Goal: Information Seeking & Learning: Learn about a topic

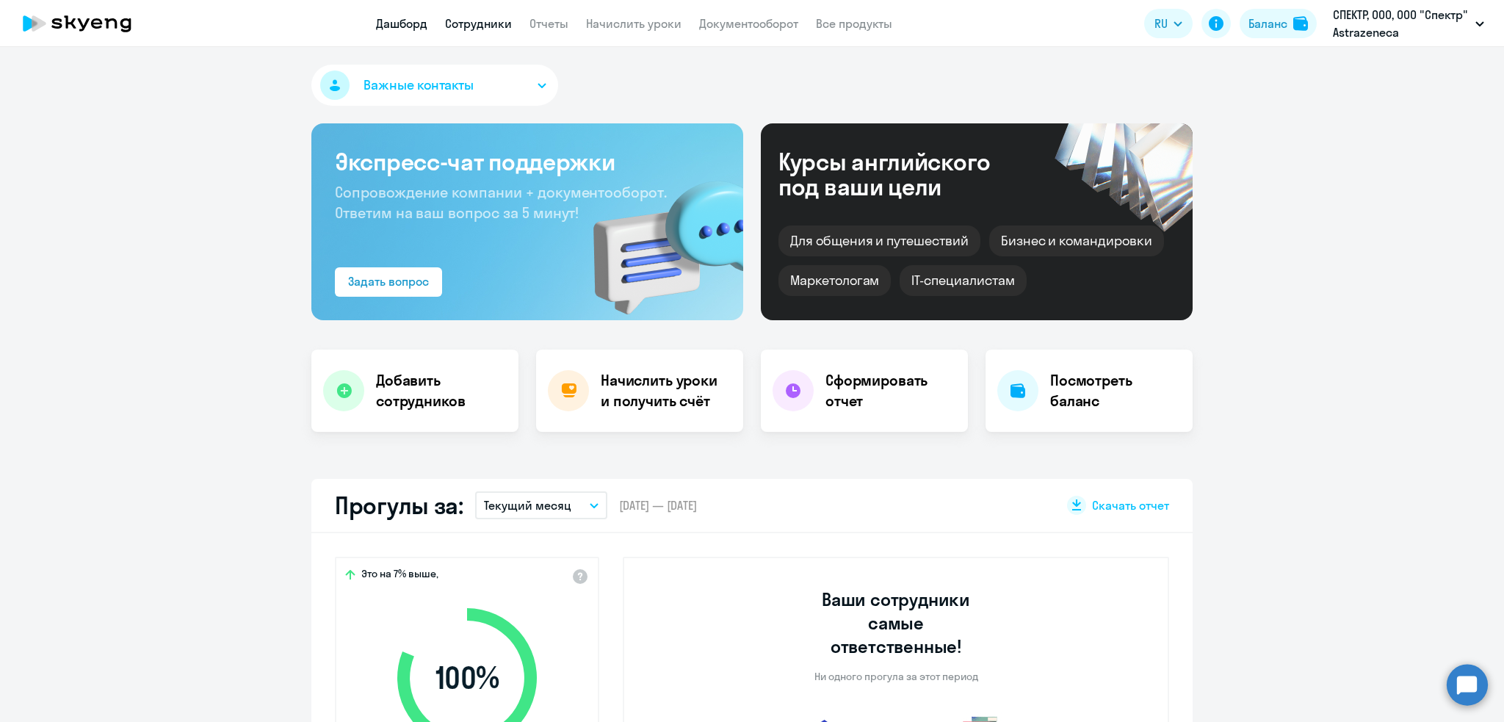
click at [474, 27] on link "Сотрудники" at bounding box center [478, 23] width 67 height 15
select select "30"
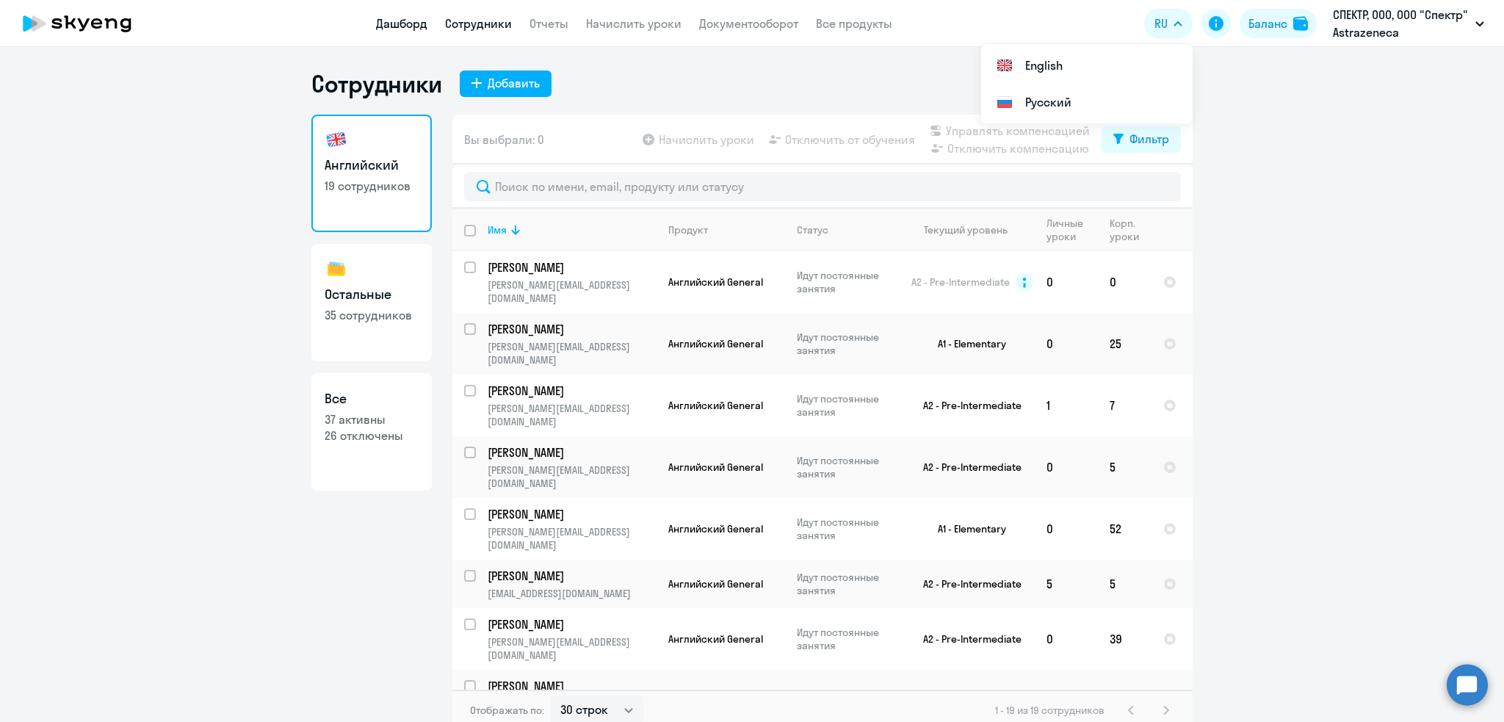
click at [406, 23] on link "Дашборд" at bounding box center [401, 23] width 51 height 15
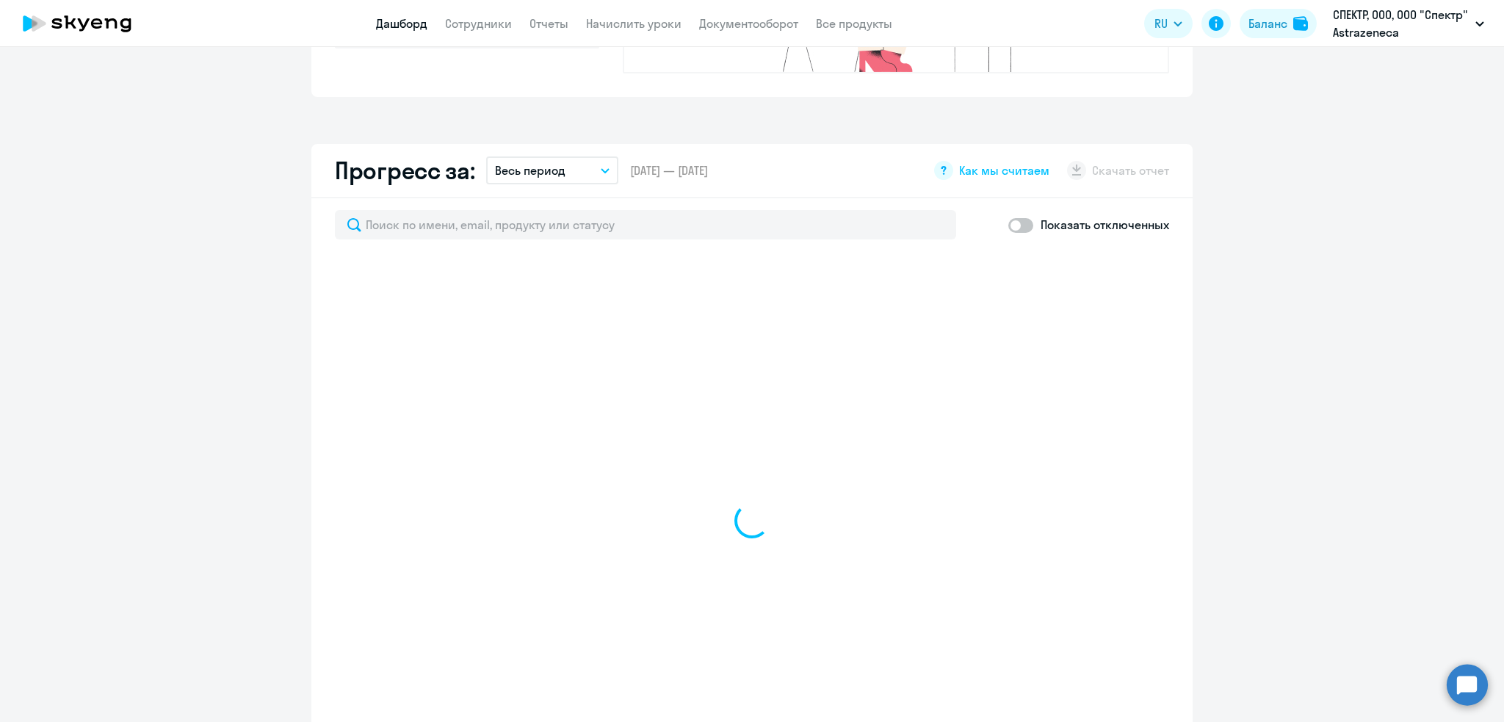
scroll to position [815, 0]
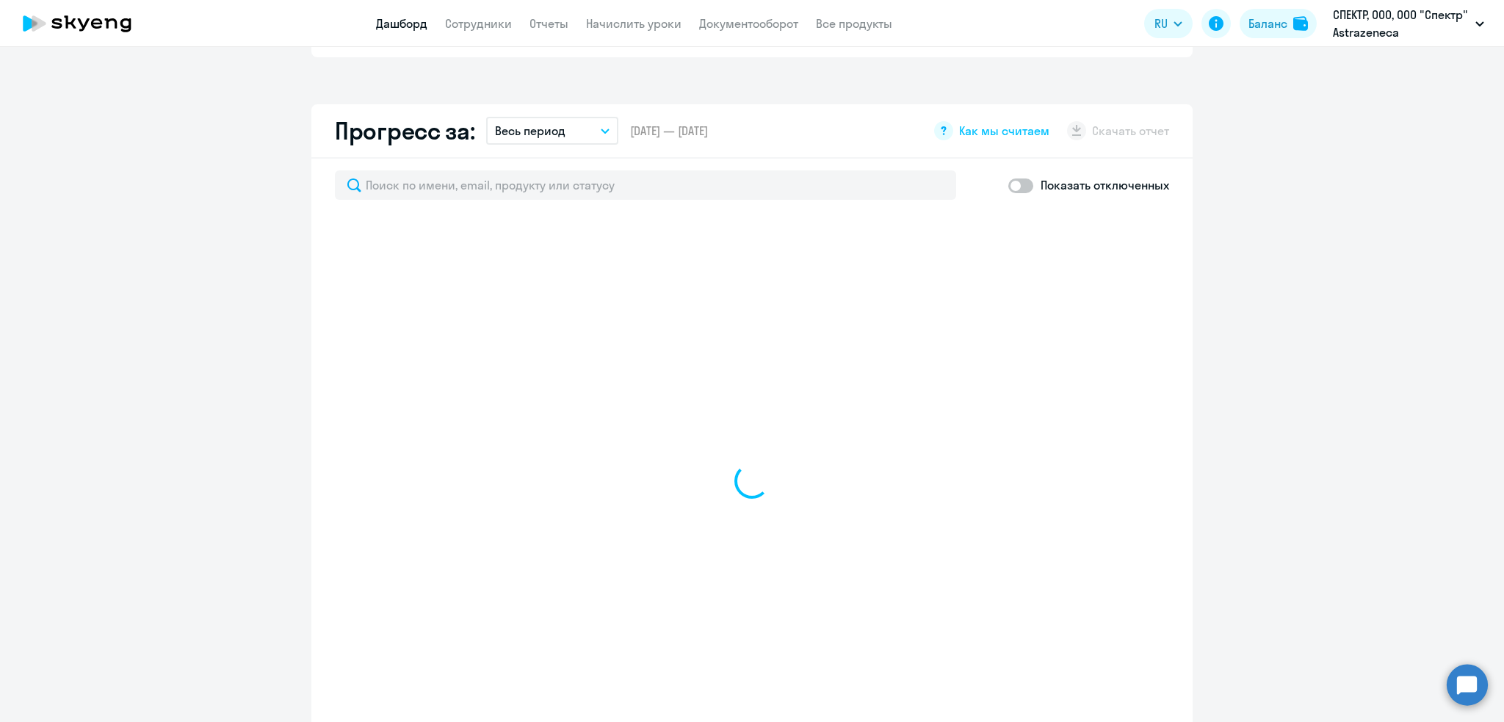
select select "30"
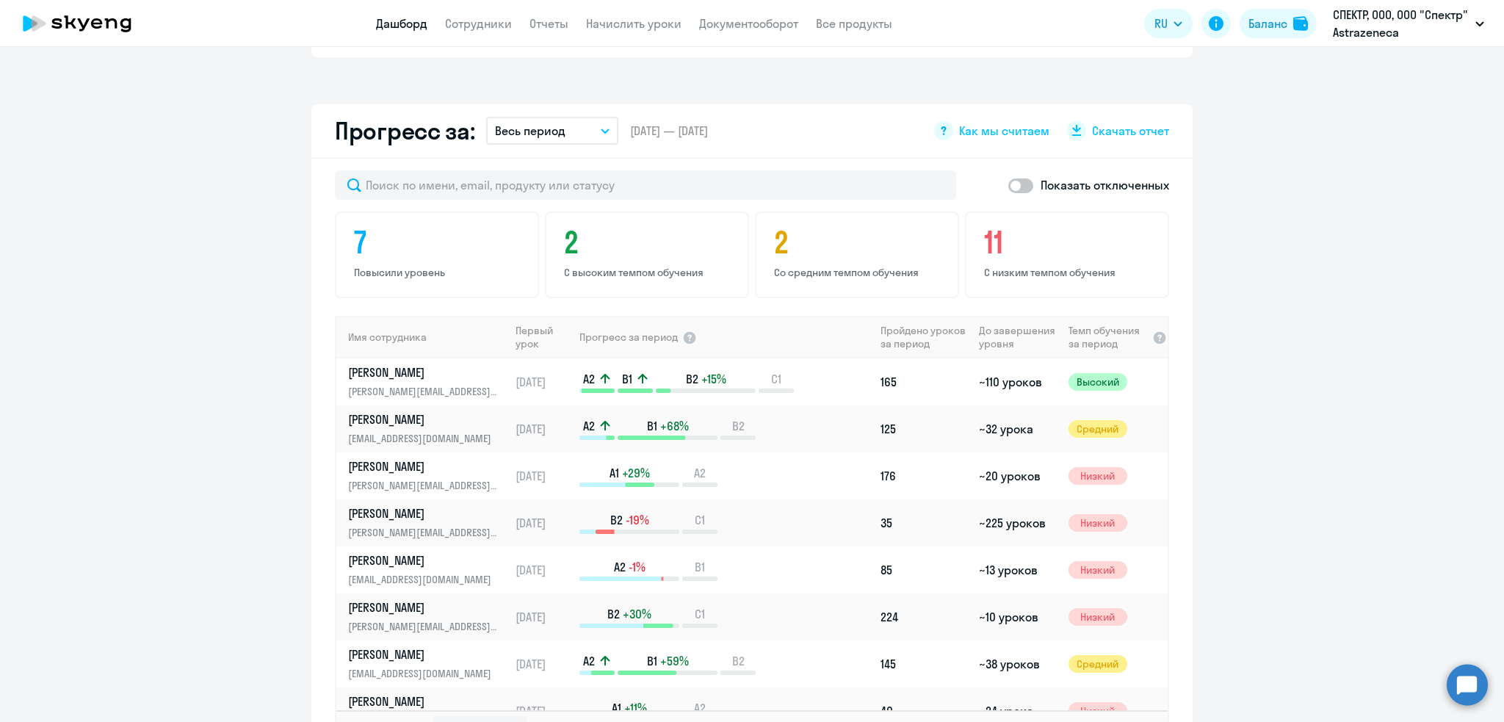
click at [560, 117] on button "Весь период" at bounding box center [552, 131] width 132 height 28
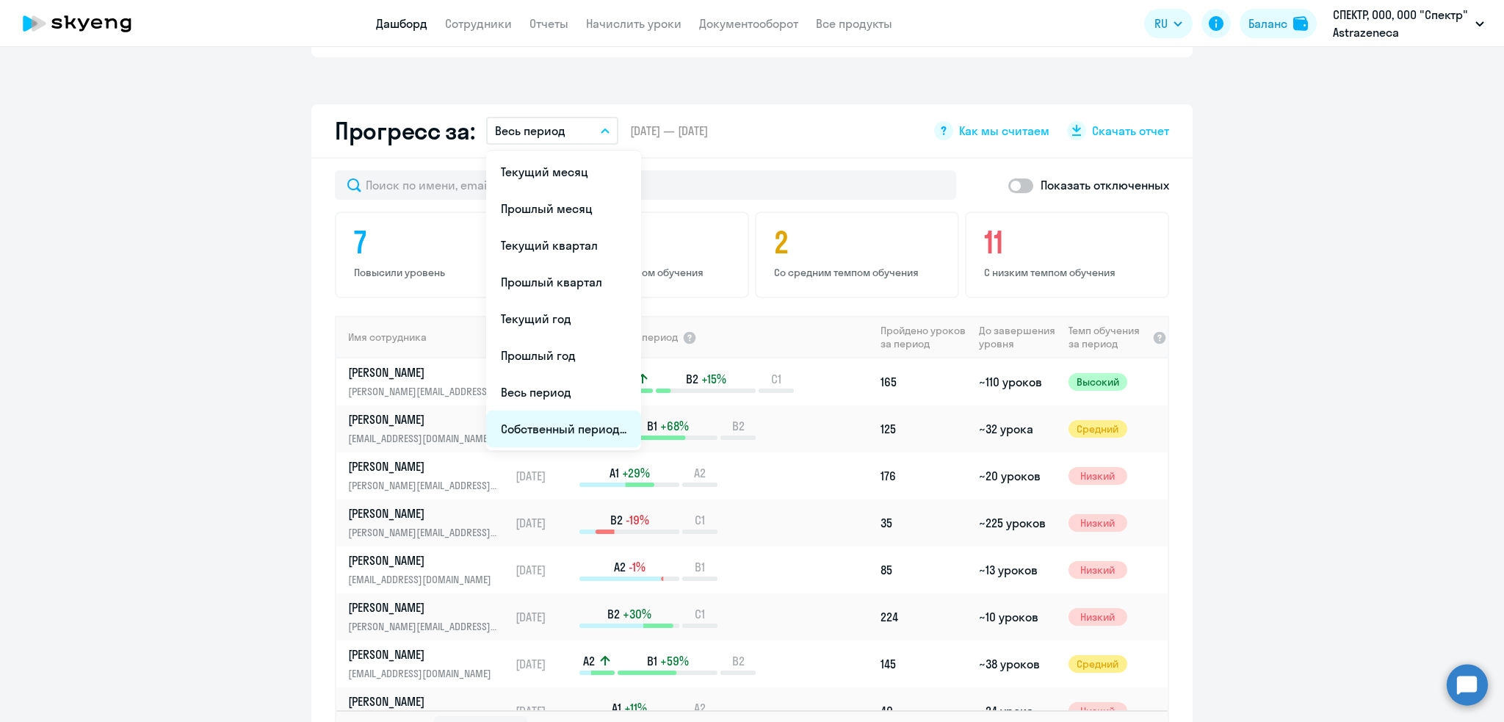
click at [542, 410] on li "Собственный период..." at bounding box center [563, 428] width 155 height 37
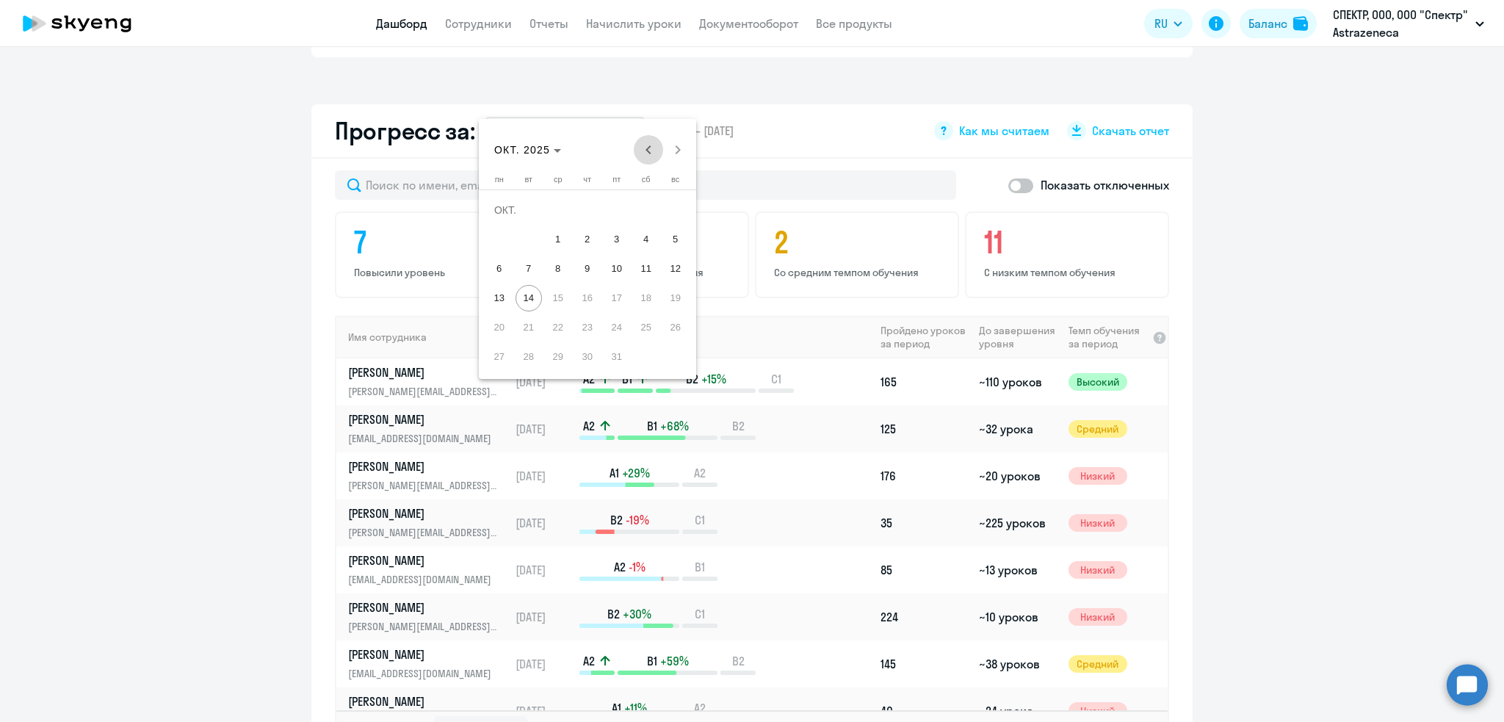
click at [645, 150] on span "Previous month" at bounding box center [648, 149] width 29 height 29
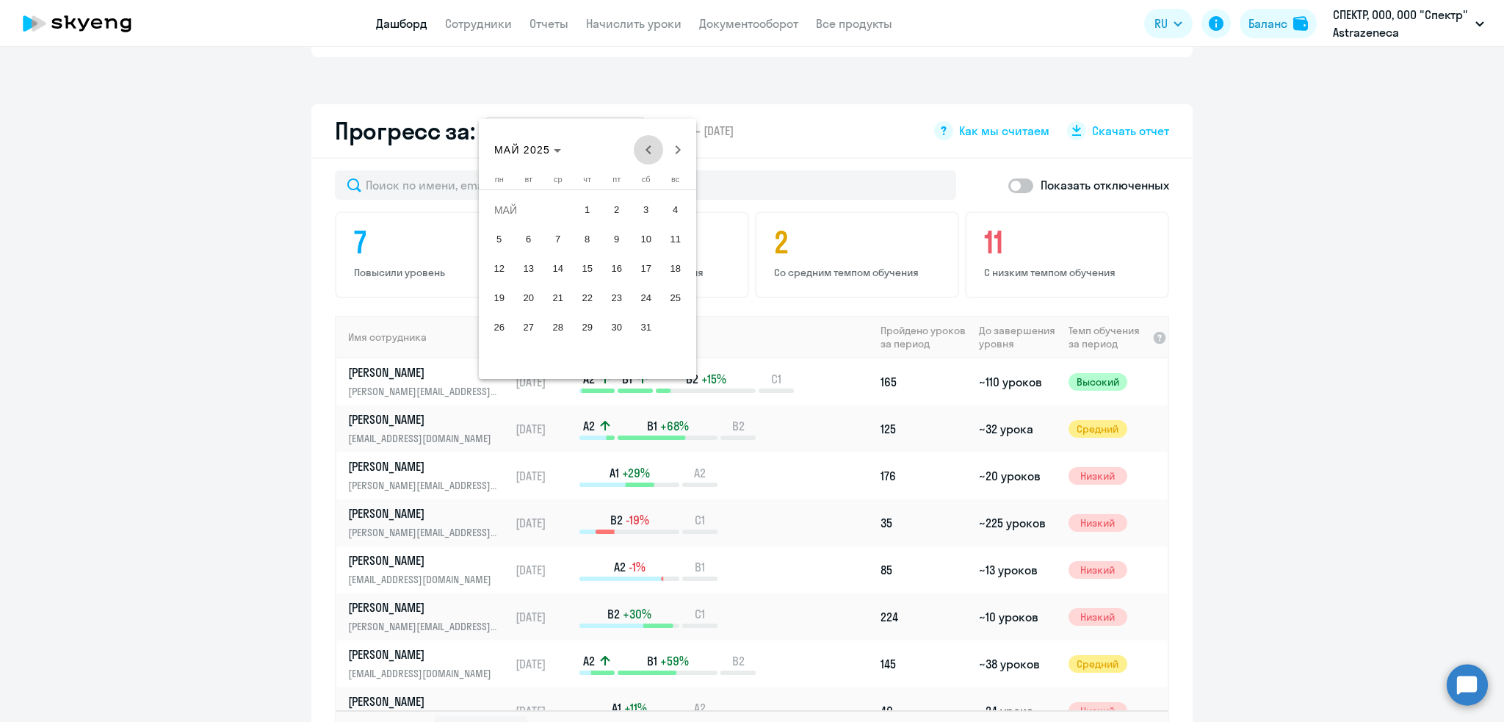
click at [645, 150] on span "Previous month" at bounding box center [648, 149] width 29 height 29
click at [557, 239] on span "1" at bounding box center [558, 239] width 26 height 26
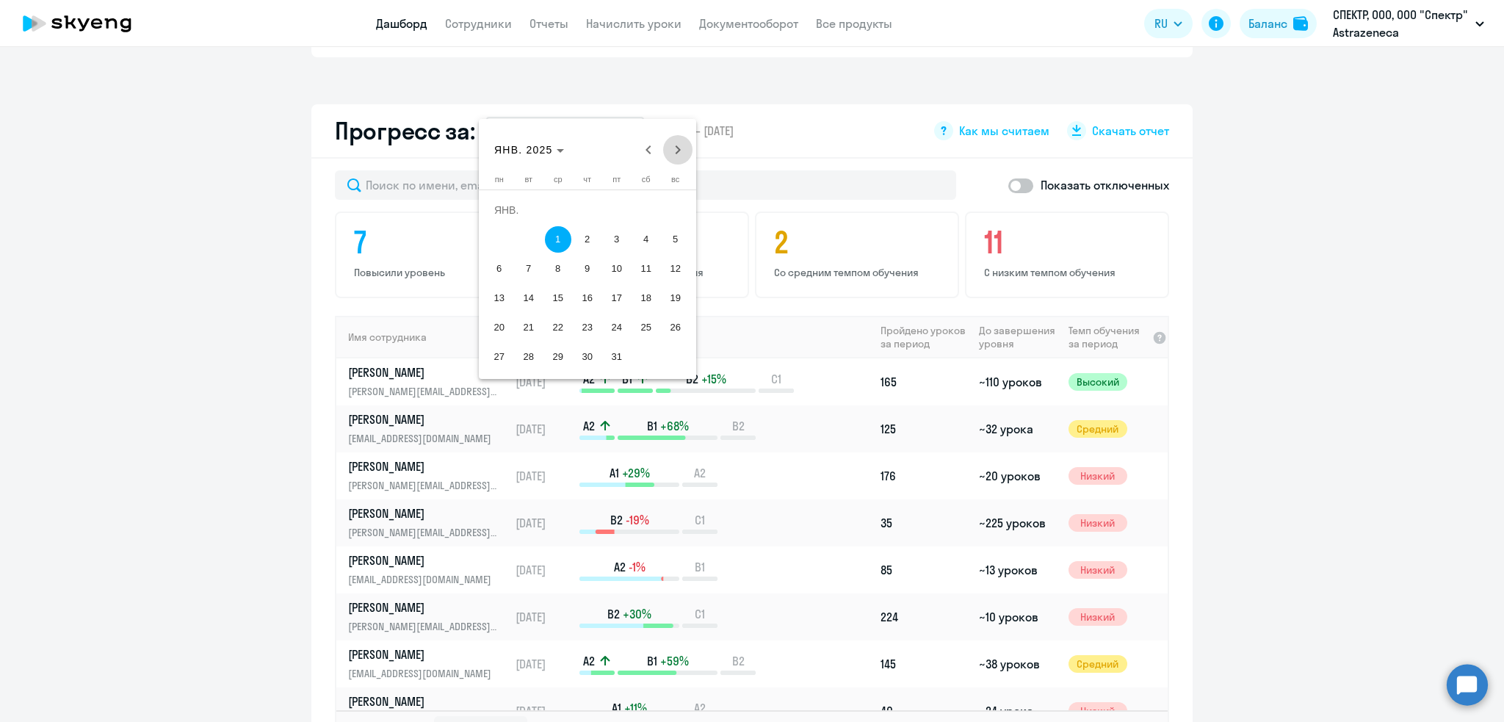
click at [683, 148] on span "Next month" at bounding box center [677, 149] width 29 height 29
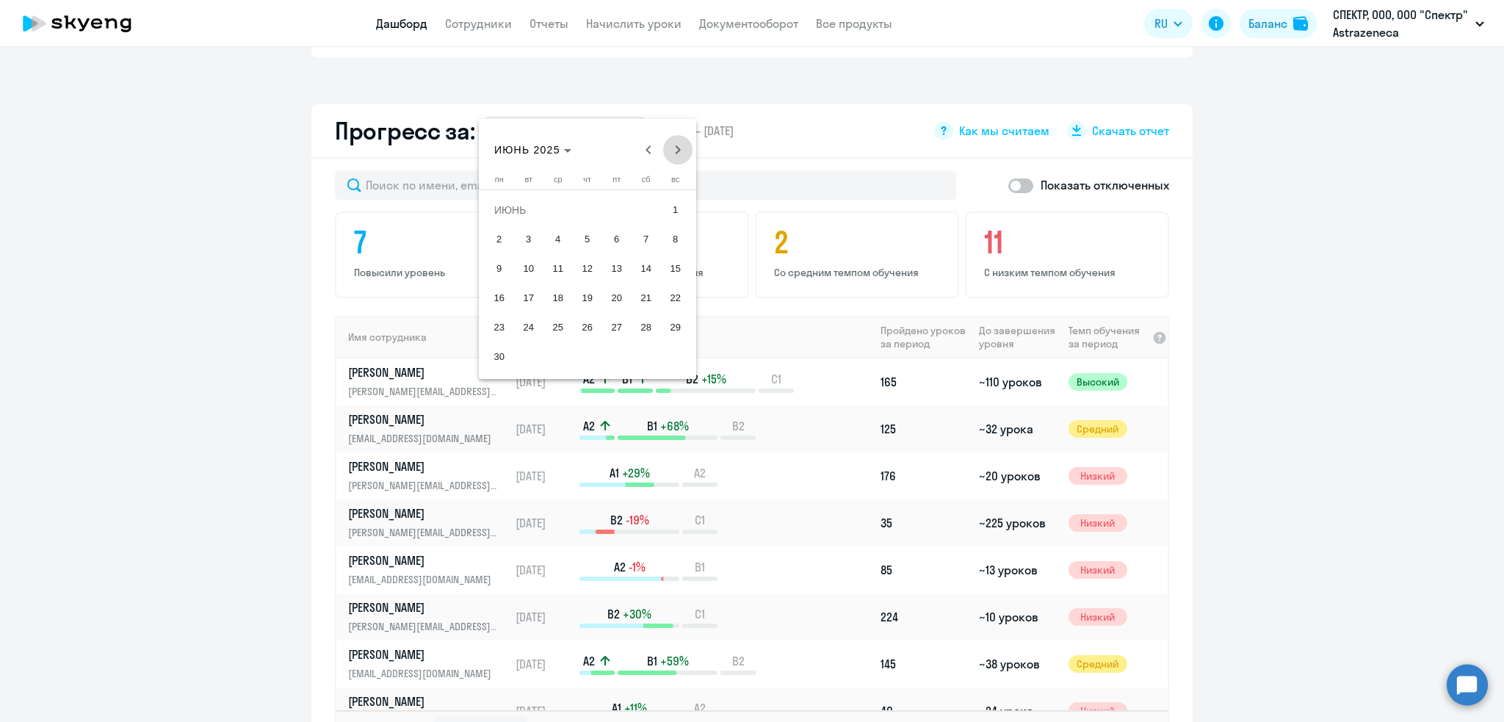
click at [683, 148] on span "Next month" at bounding box center [677, 149] width 29 height 29
click at [537, 348] on span "30" at bounding box center [528, 357] width 26 height 26
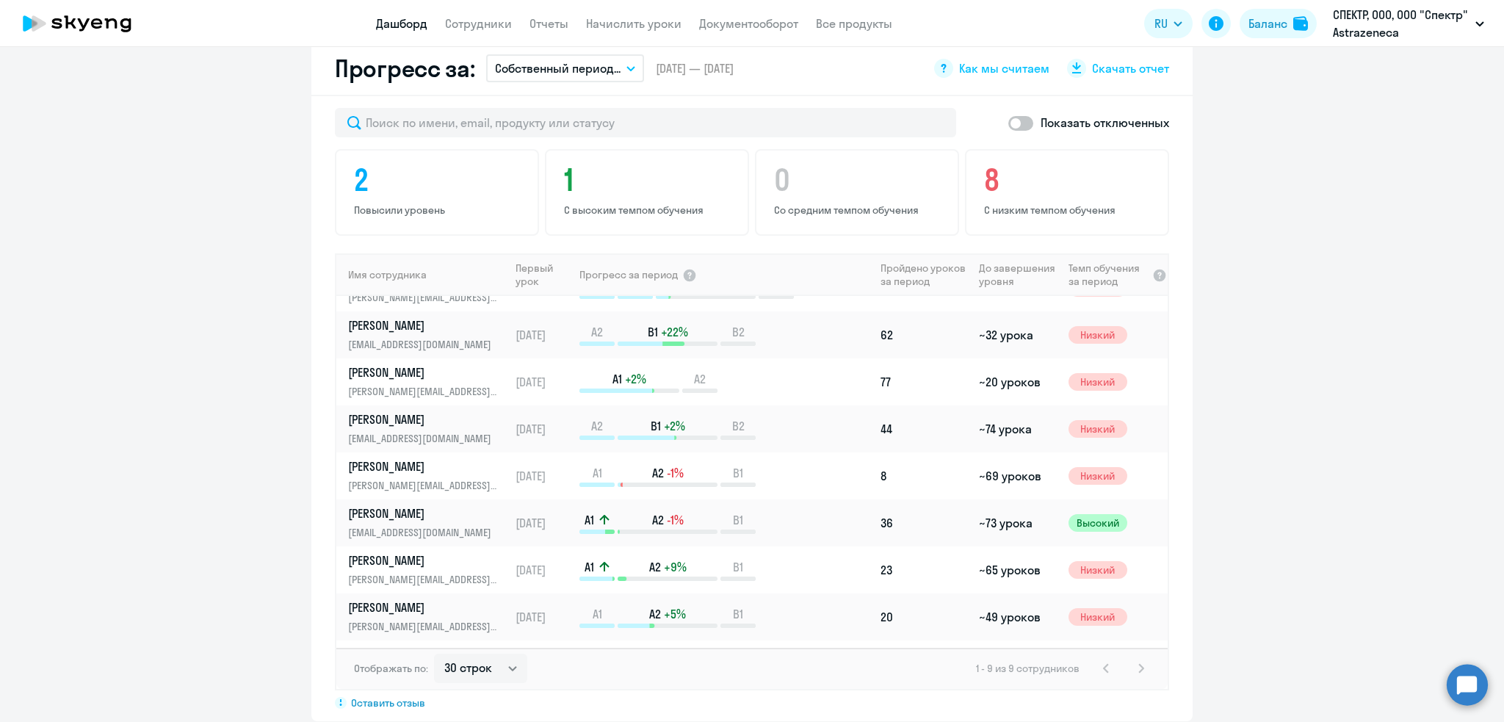
scroll to position [0, 0]
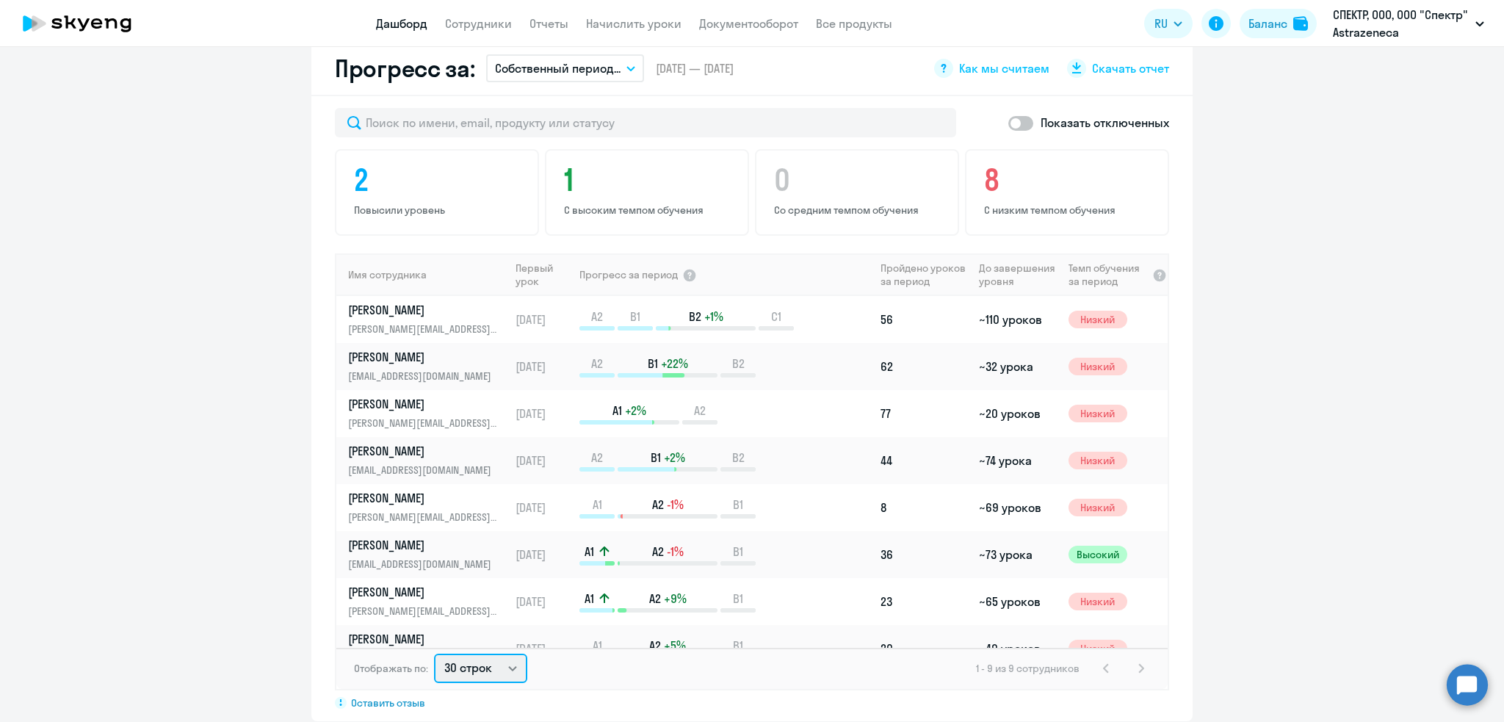
click at [497, 653] on select "30 строк 50 строк 100 строк" at bounding box center [480, 667] width 93 height 29
select select "50"
click at [434, 653] on select "30 строк 50 строк 100 строк" at bounding box center [480, 667] width 93 height 29
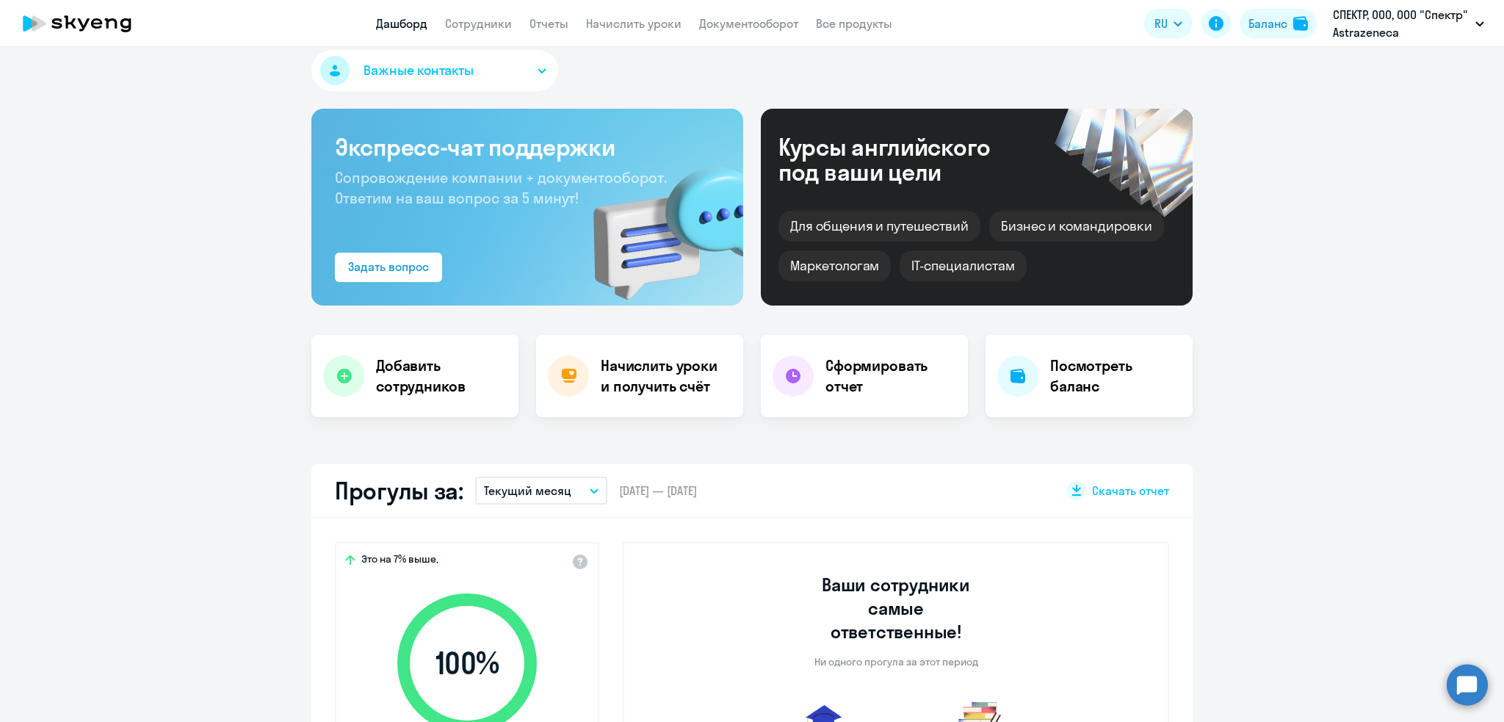
scroll to position [12, 0]
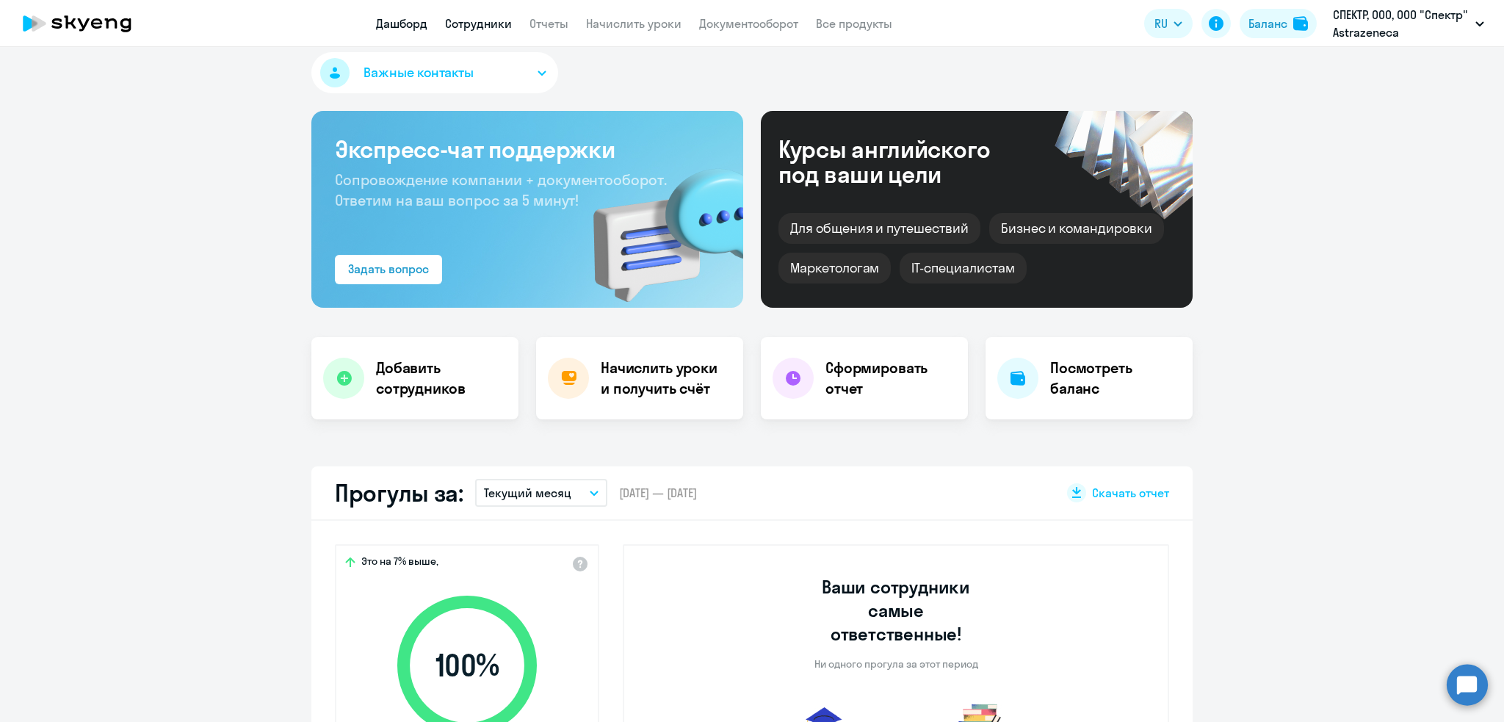
click at [490, 21] on link "Сотрудники" at bounding box center [478, 23] width 67 height 15
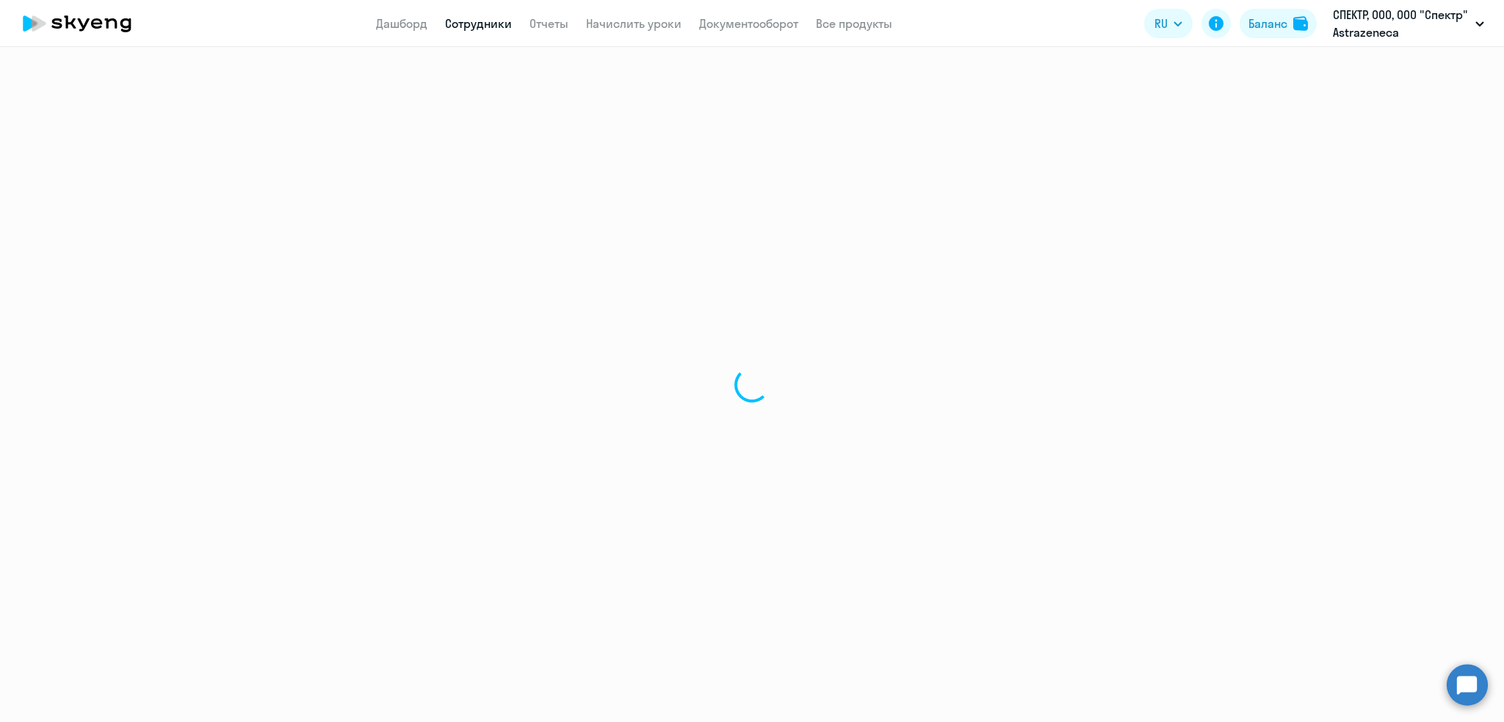
select select "30"
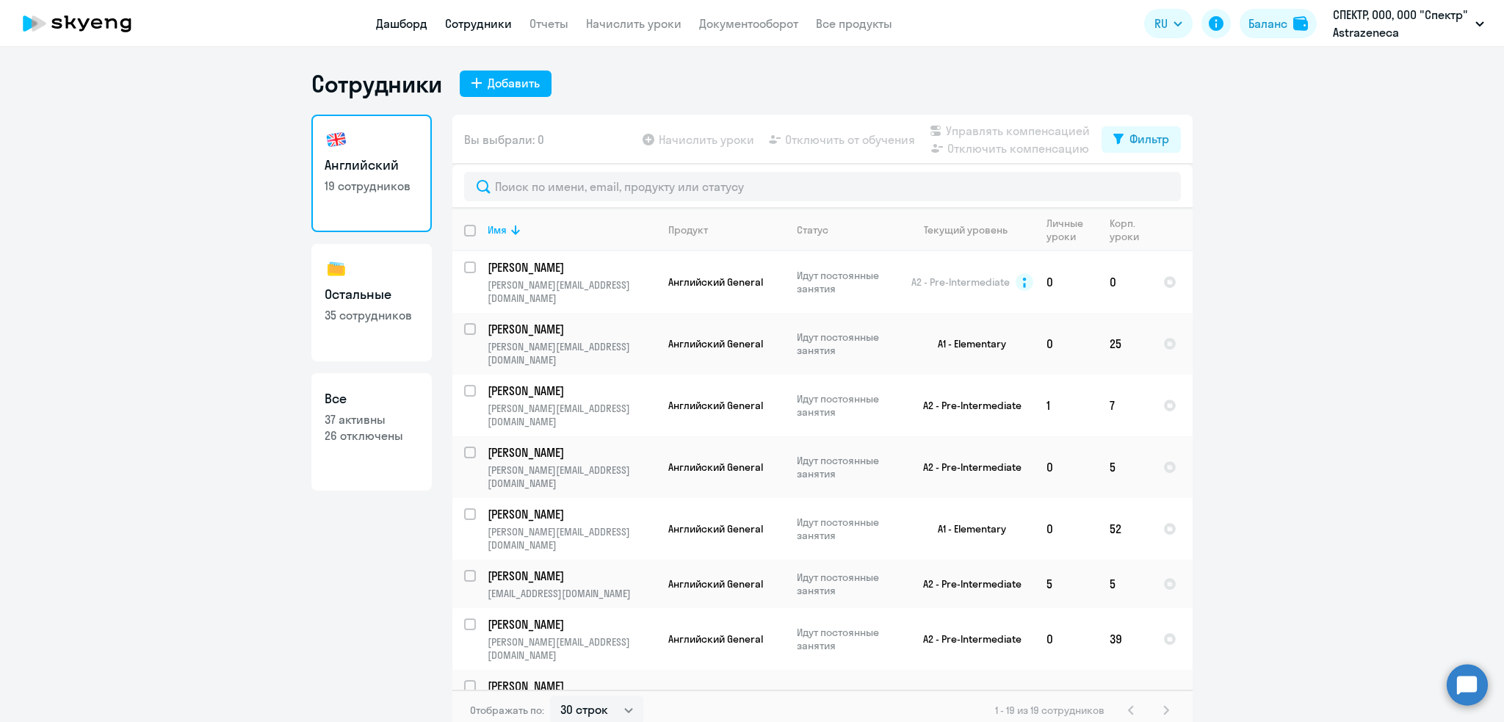
click at [389, 26] on link "Дашборд" at bounding box center [401, 23] width 51 height 15
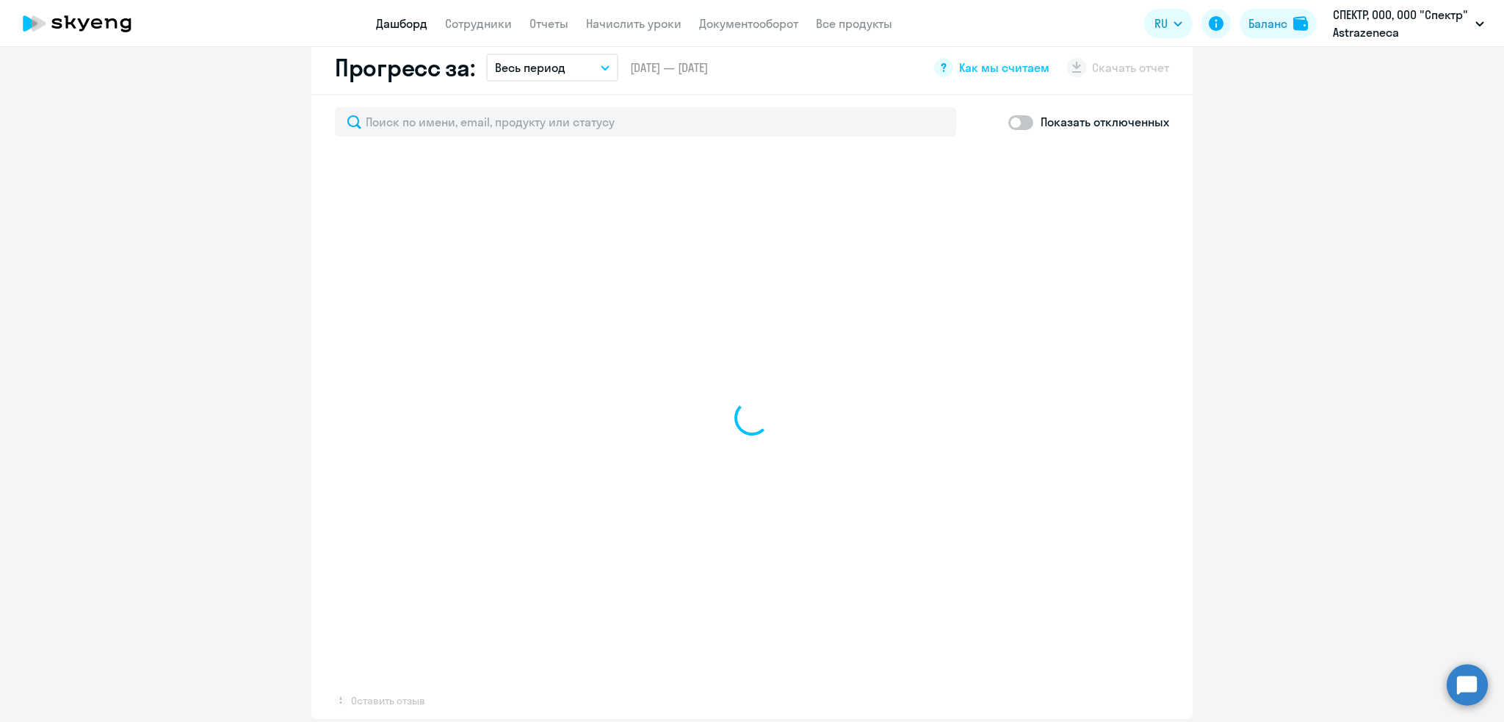
scroll to position [766, 0]
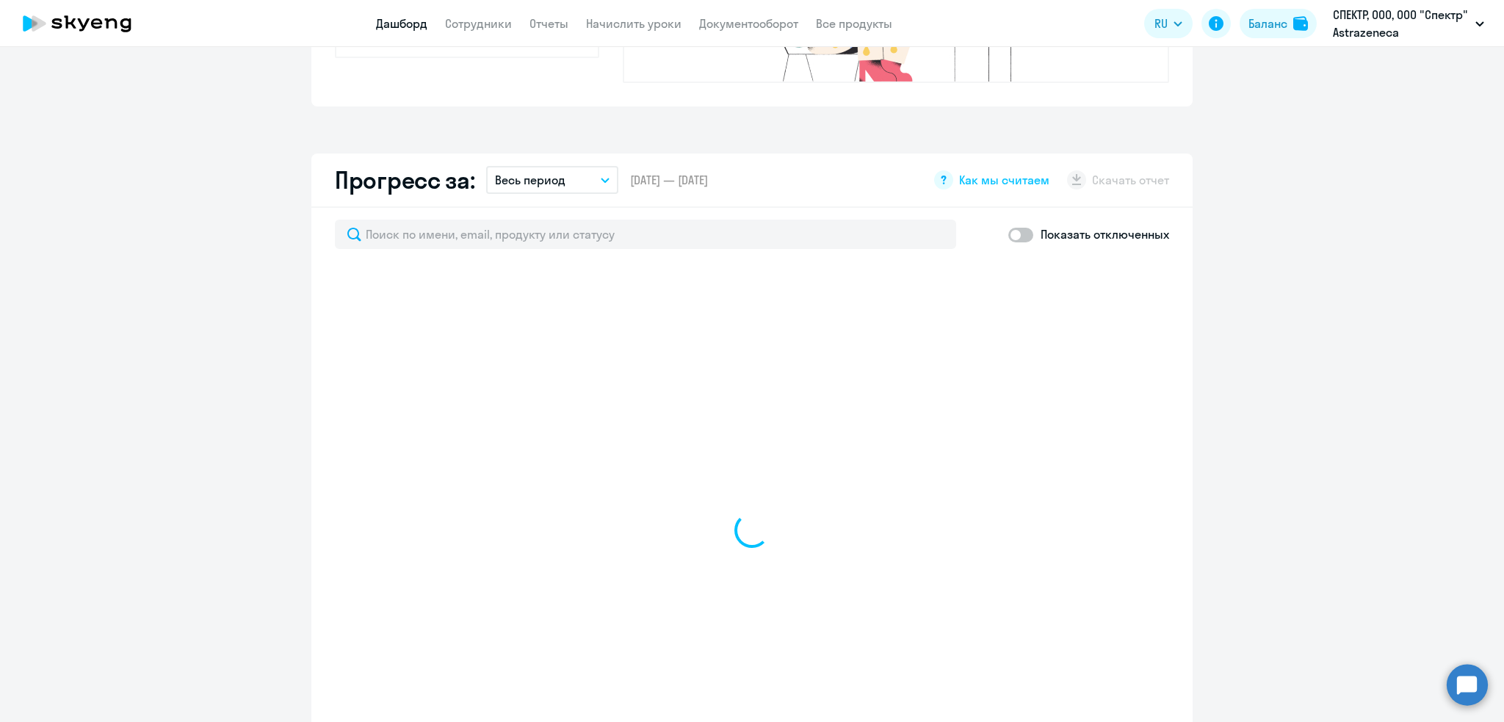
select select "30"
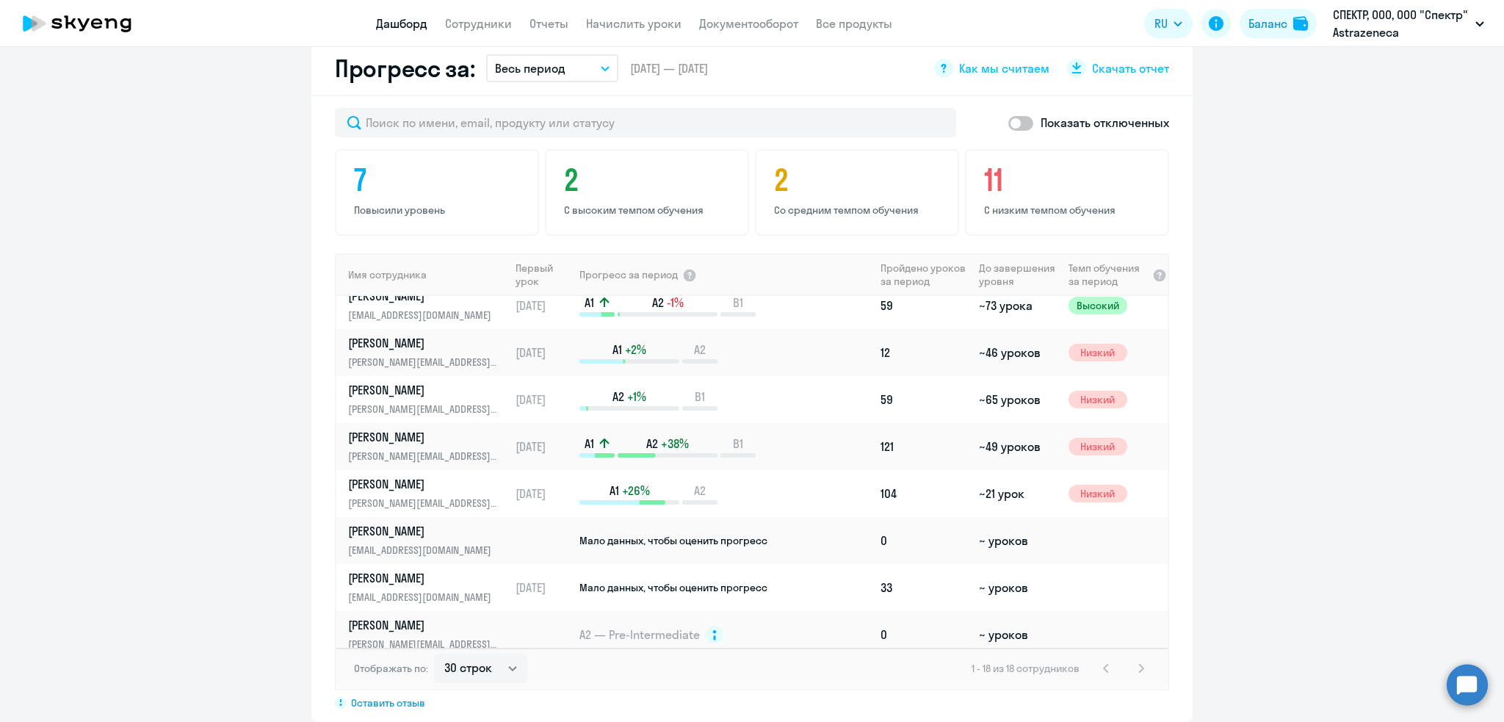
scroll to position [493, 0]
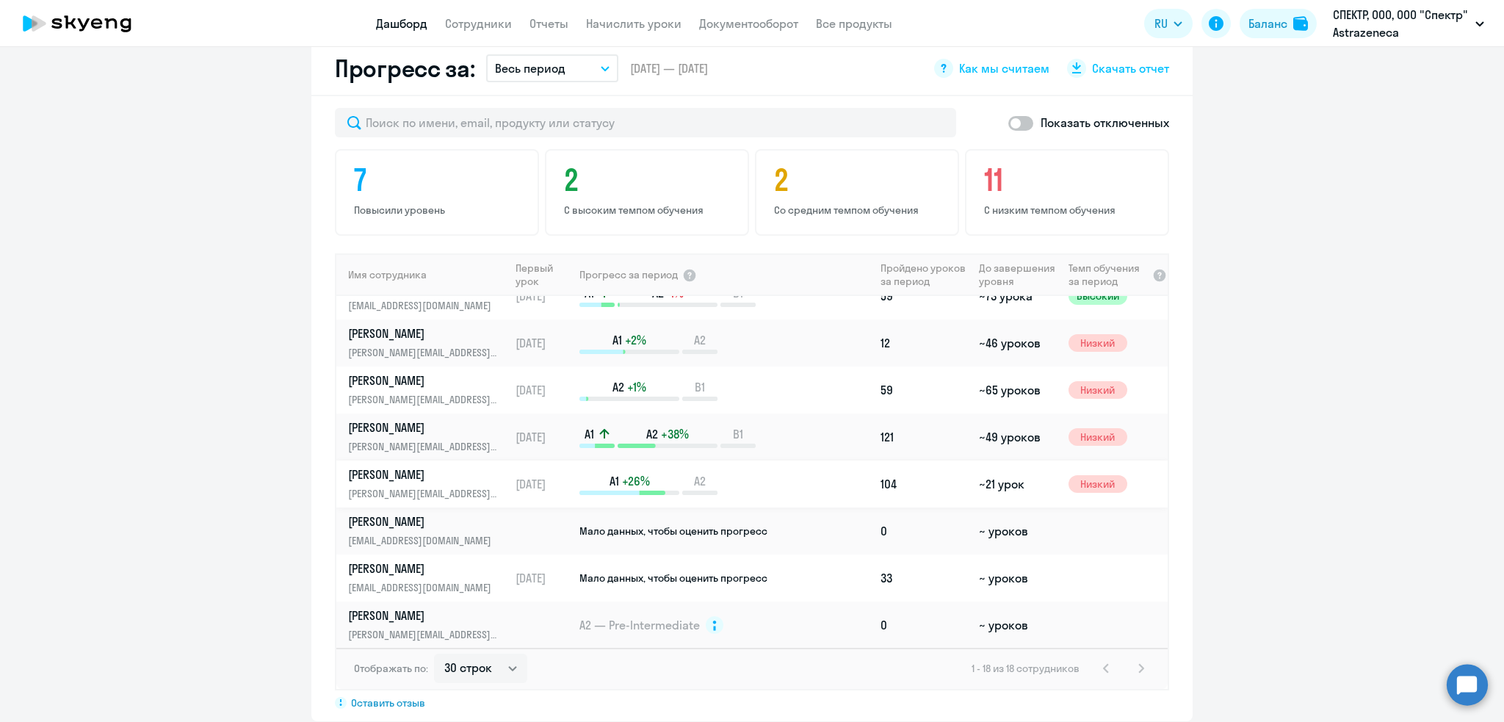
click at [396, 466] on link "[PERSON_NAME] [PERSON_NAME][EMAIL_ADDRESS][DOMAIN_NAME]" at bounding box center [428, 483] width 161 height 35
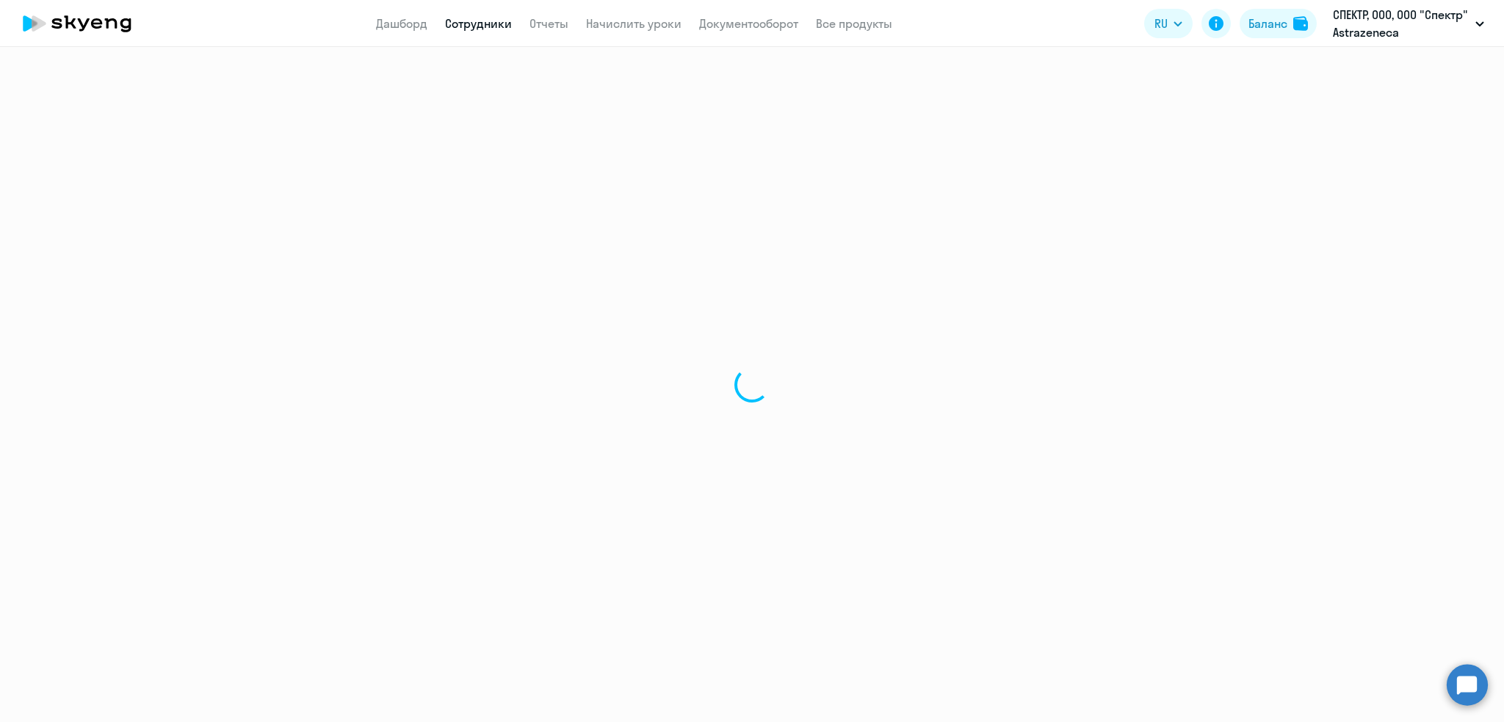
select select "english"
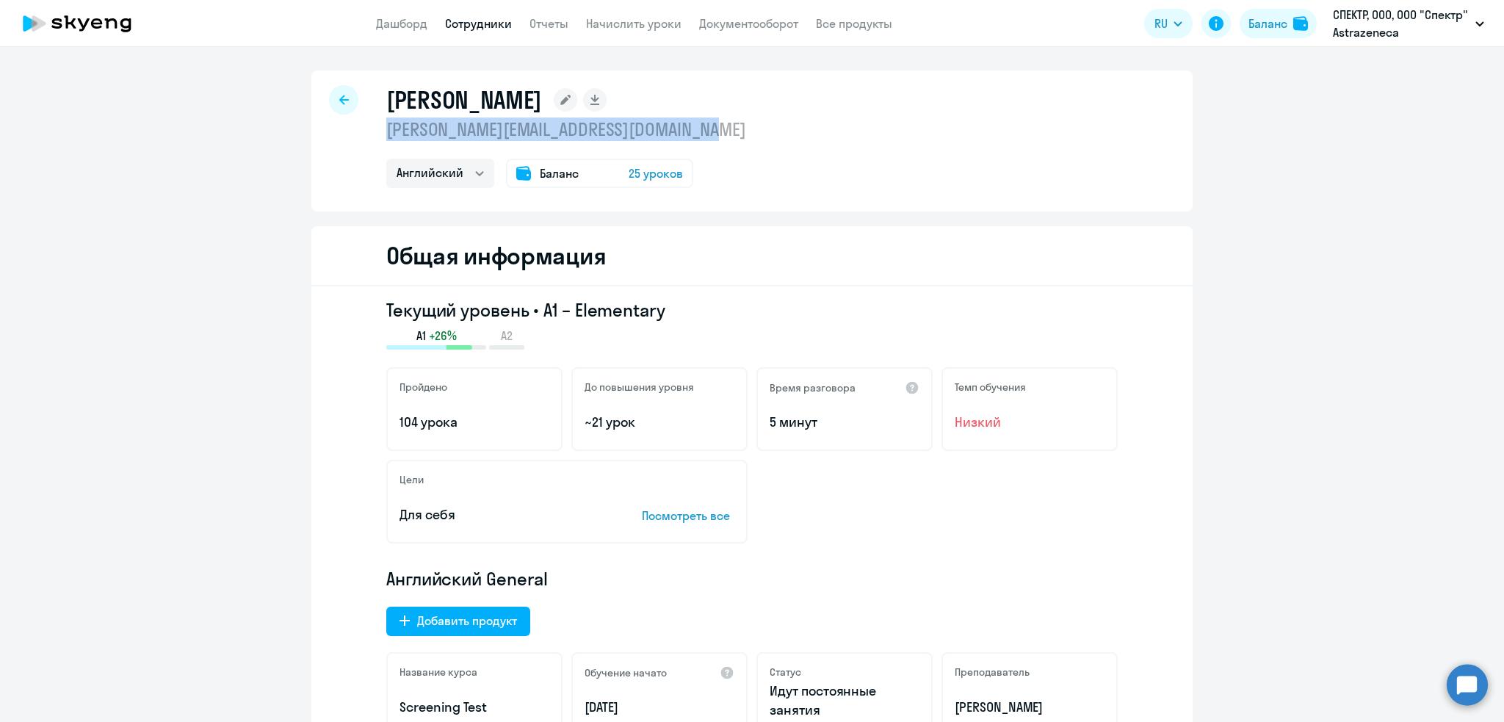
drag, startPoint x: 730, startPoint y: 128, endPoint x: 380, endPoint y: 131, distance: 349.5
click at [380, 131] on div "[PERSON_NAME] [EMAIL_ADDRESS][DOMAIN_NAME] Английский Остальные Баланс 25 уроков" at bounding box center [751, 140] width 881 height 141
copy p "[PERSON_NAME][EMAIL_ADDRESS][DOMAIN_NAME]"
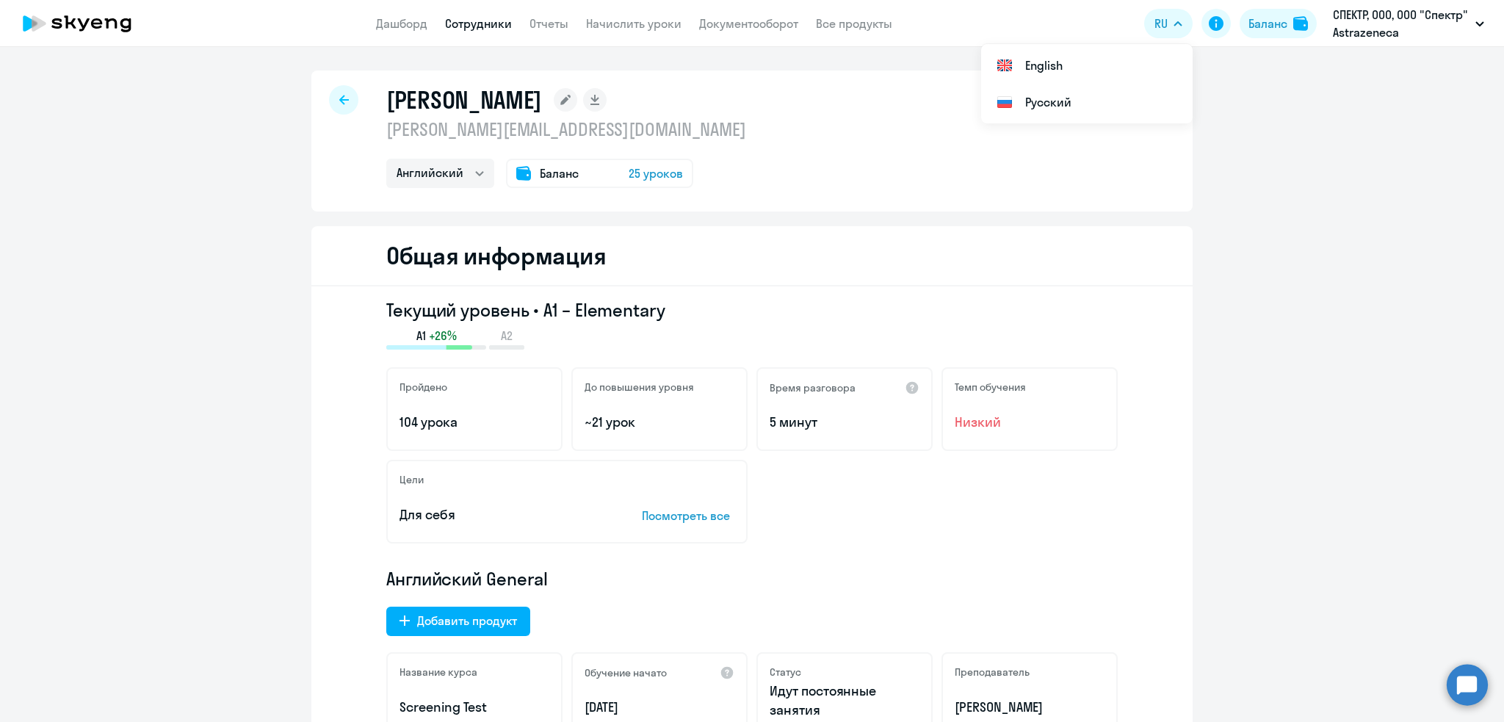
click at [329, 96] on div at bounding box center [343, 99] width 29 height 29
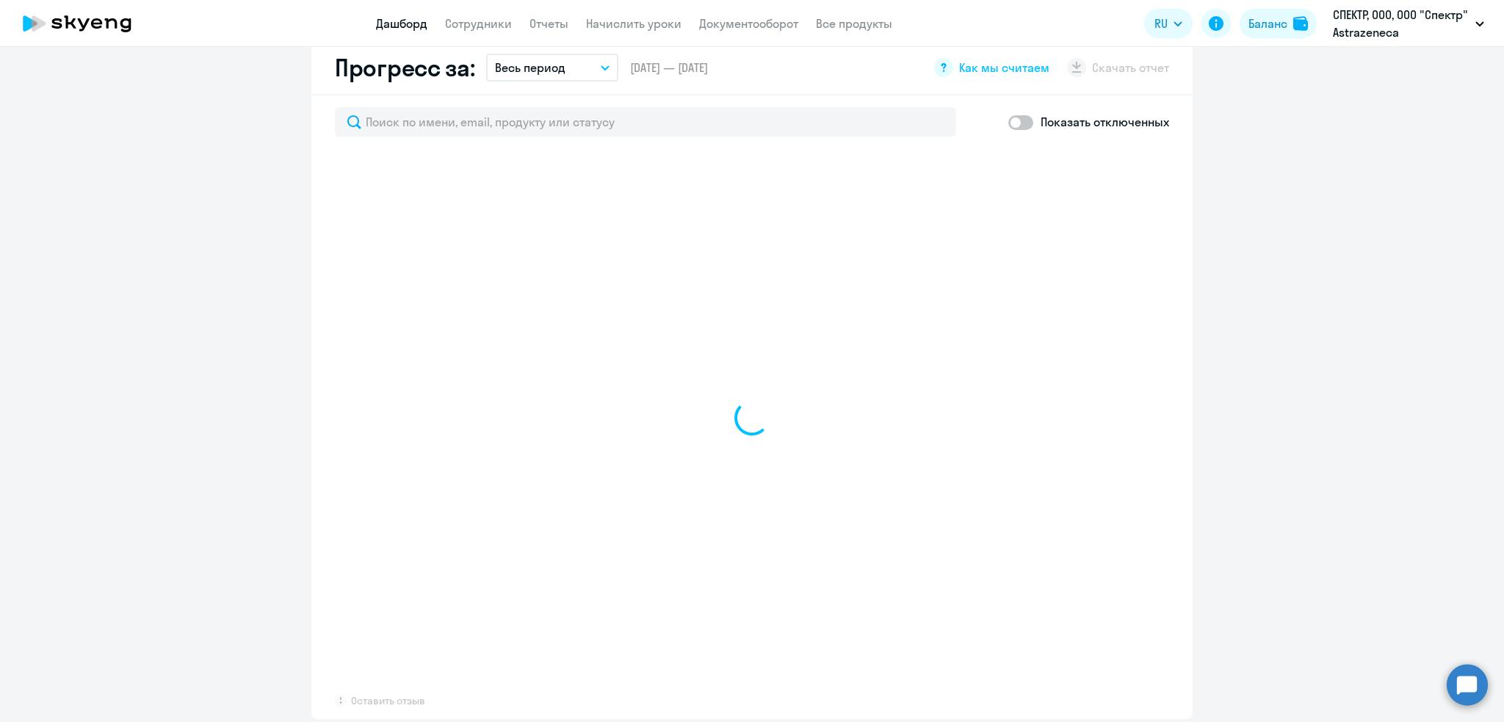
scroll to position [877, 0]
select select "30"
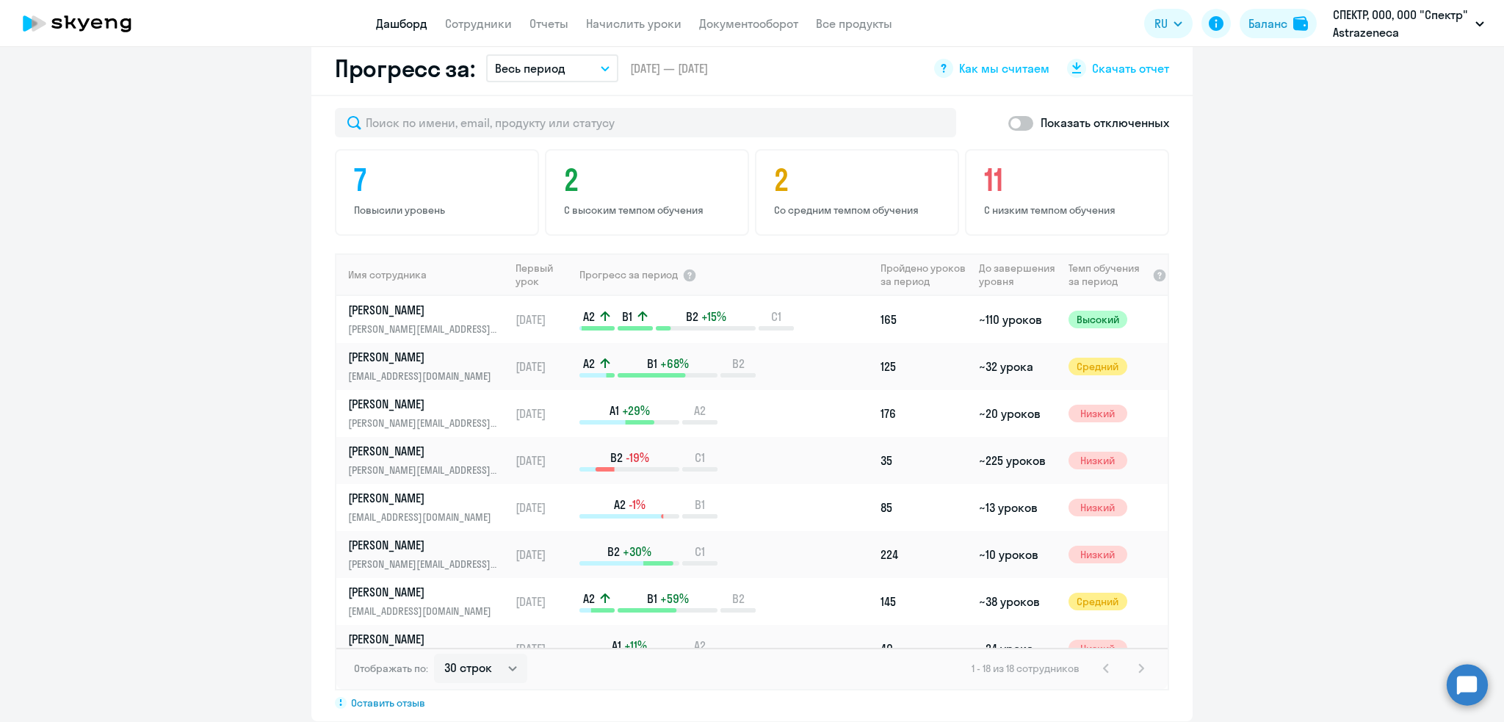
scroll to position [0, 0]
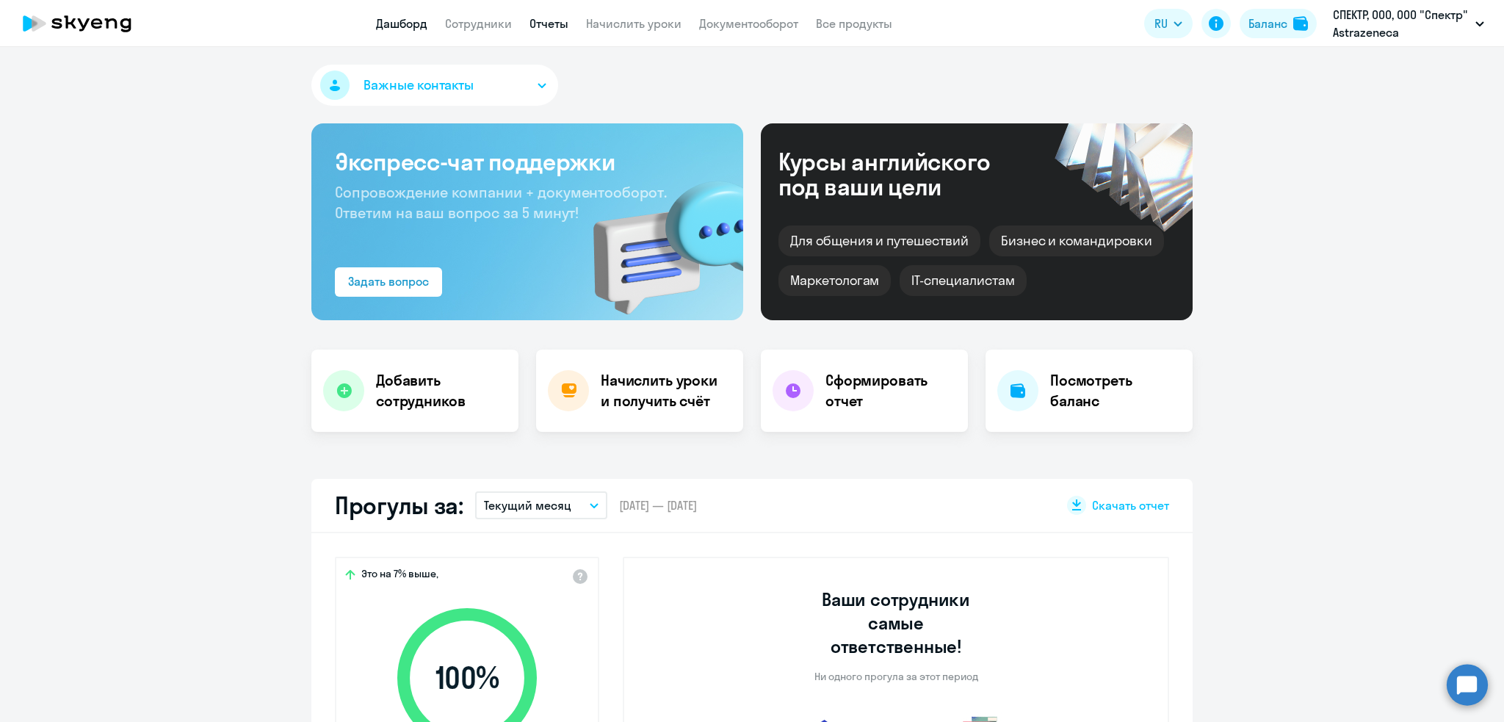
click at [544, 21] on link "Отчеты" at bounding box center [548, 23] width 39 height 15
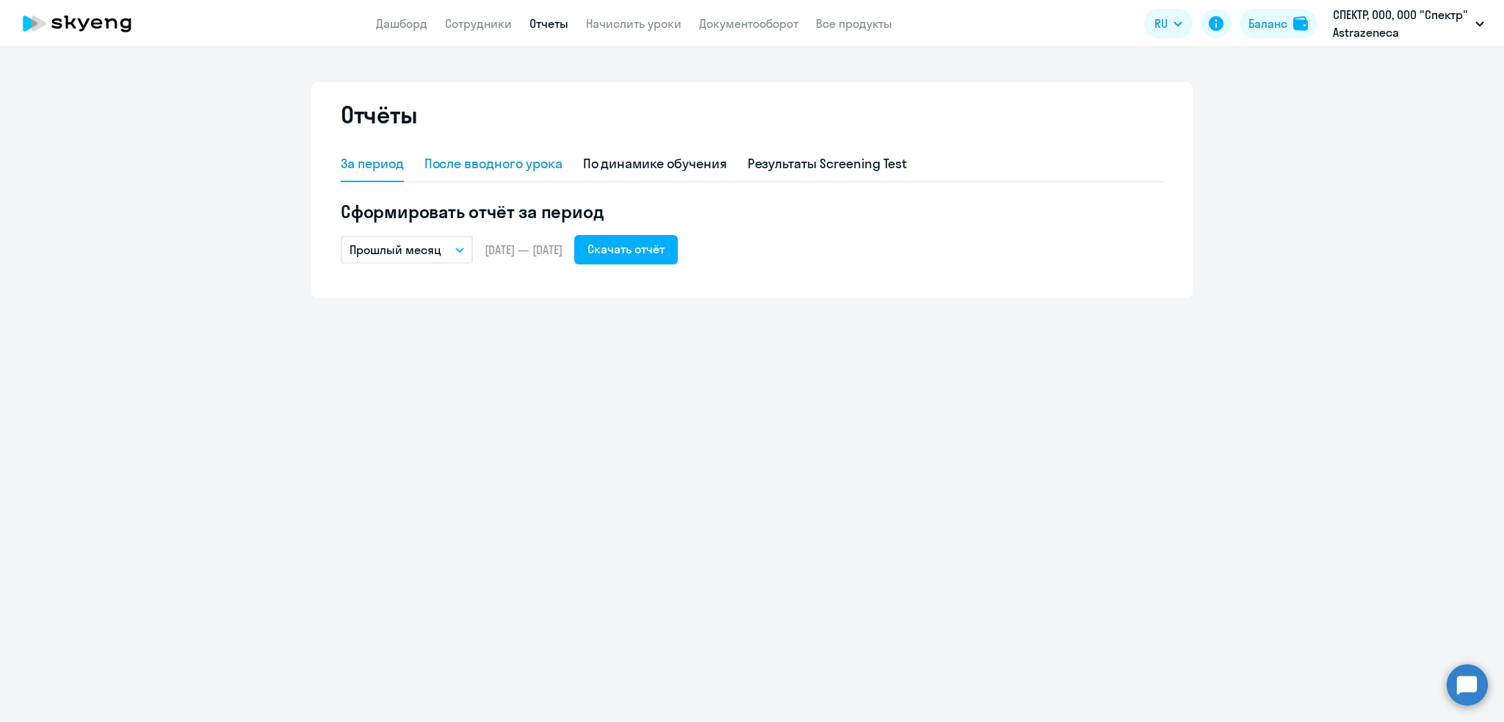
click at [519, 169] on div "После вводного урока" at bounding box center [493, 163] width 138 height 19
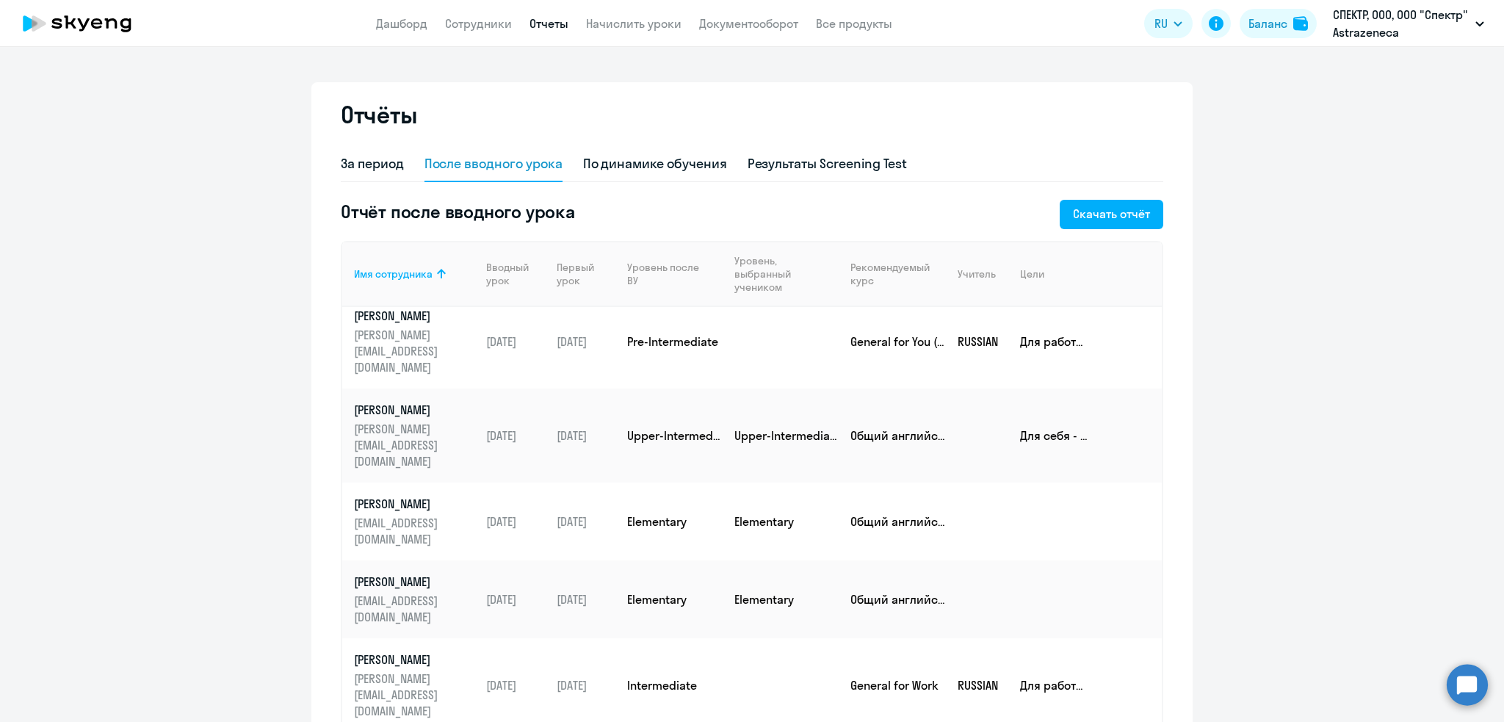
scroll to position [297, 0]
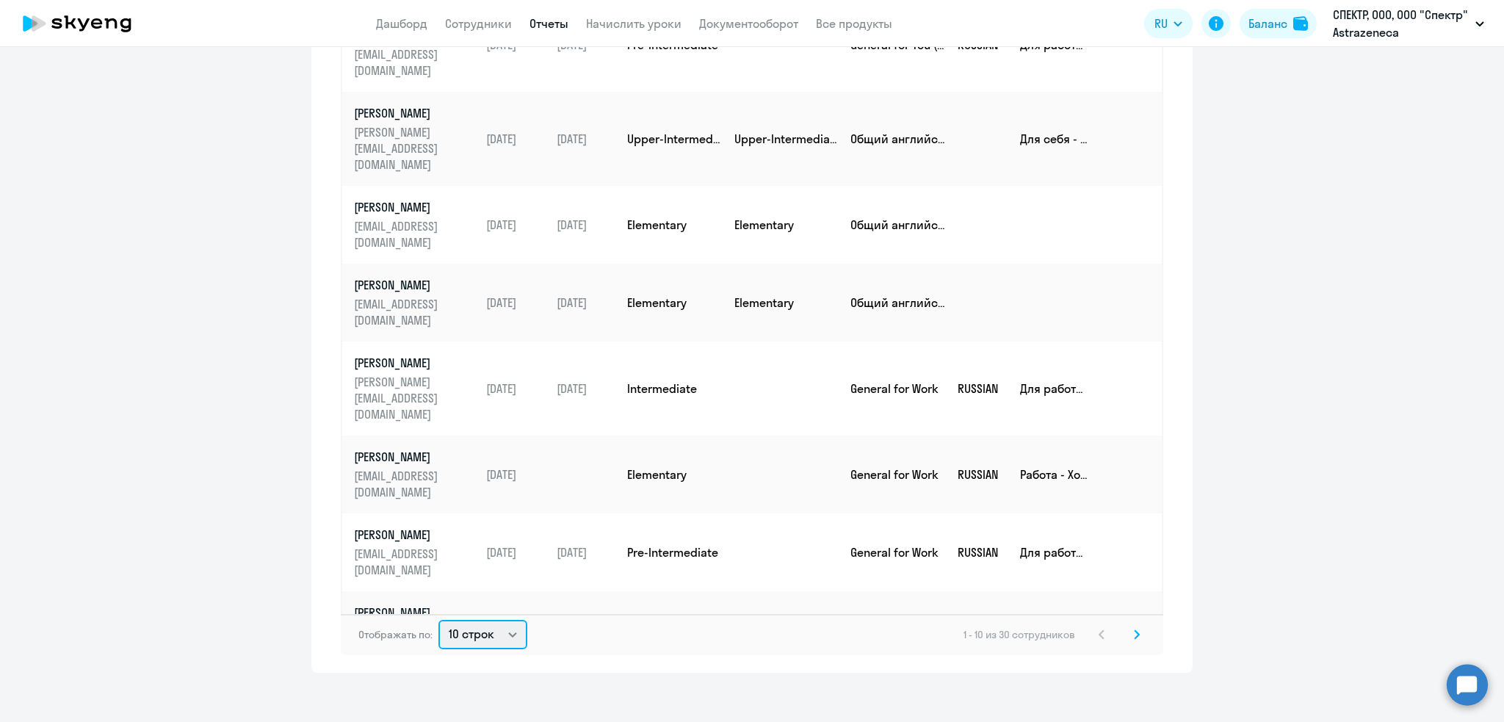
click at [487, 636] on select "10 строк 30 строк 50 строк" at bounding box center [482, 634] width 89 height 29
select select "50"
click at [438, 620] on select "10 строк 30 строк 50 строк" at bounding box center [482, 634] width 89 height 29
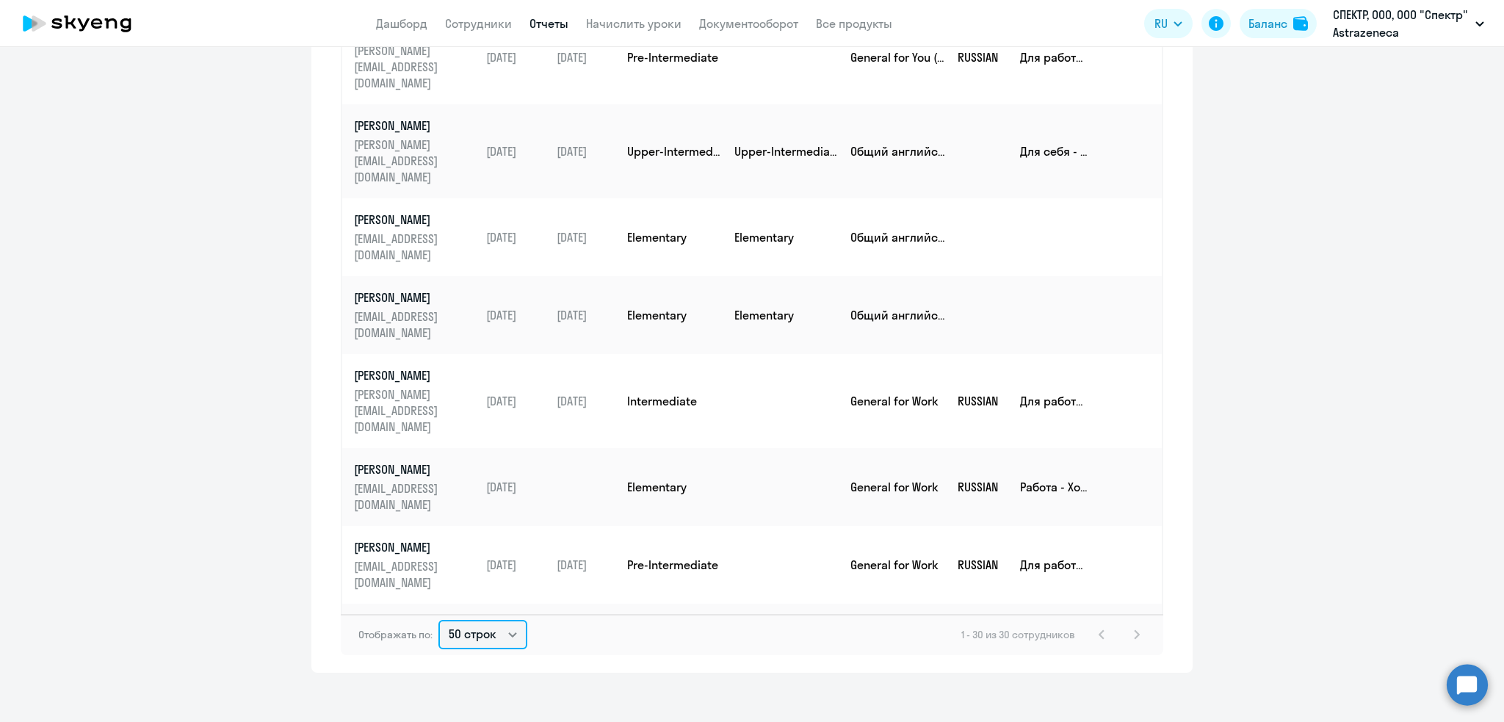
scroll to position [0, 0]
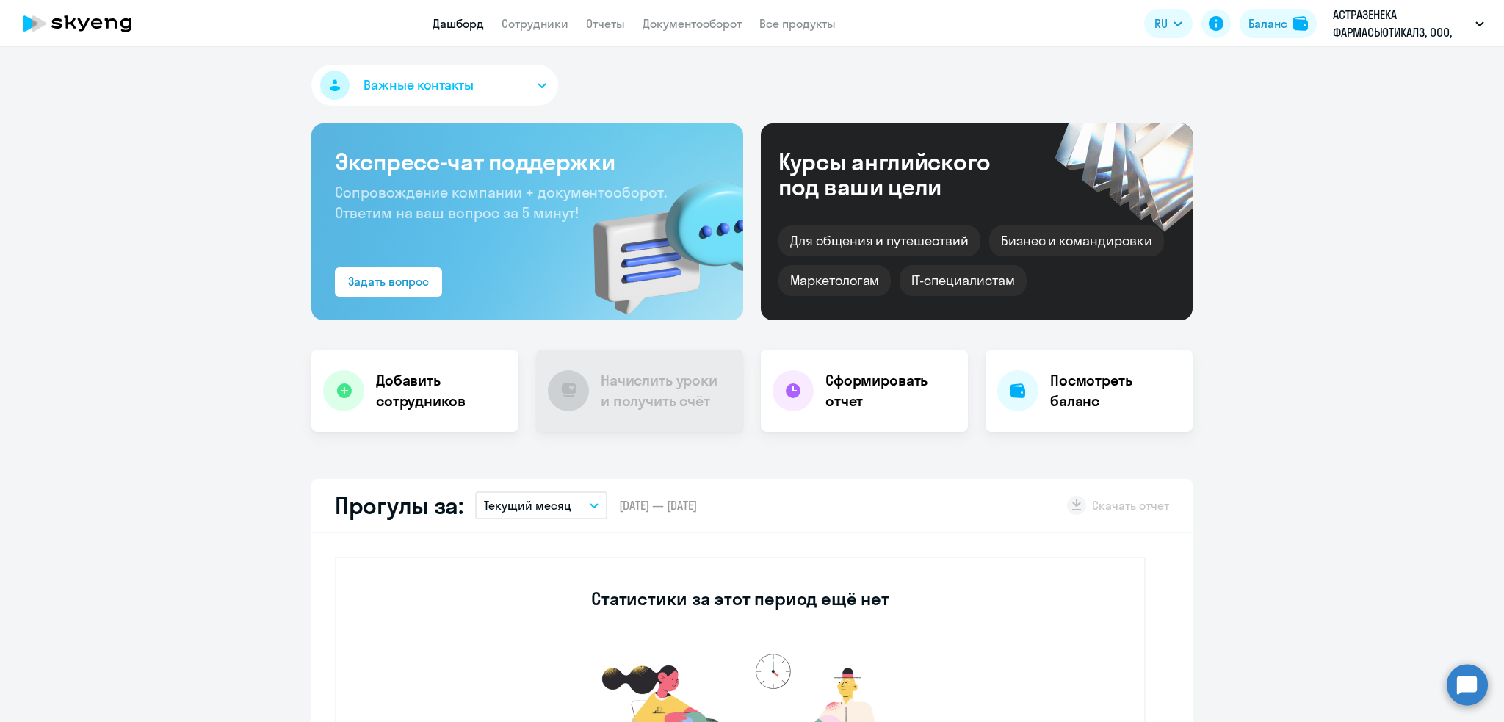
select select "30"
click at [537, 23] on link "Сотрудники" at bounding box center [534, 23] width 67 height 15
select select "30"
